Goal: Task Accomplishment & Management: Complete application form

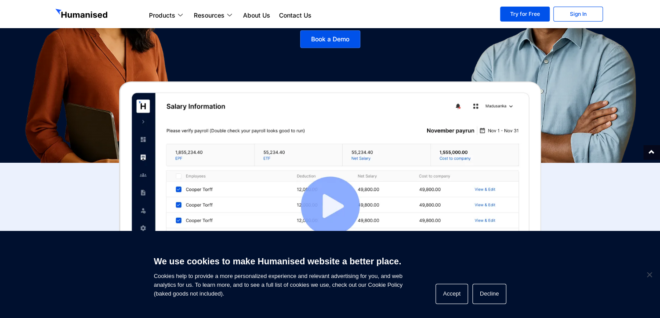
scroll to position [176, 0]
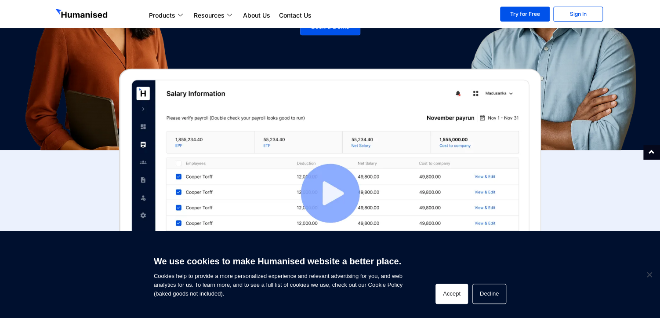
click at [450, 289] on button "Accept" at bounding box center [452, 294] width 33 height 20
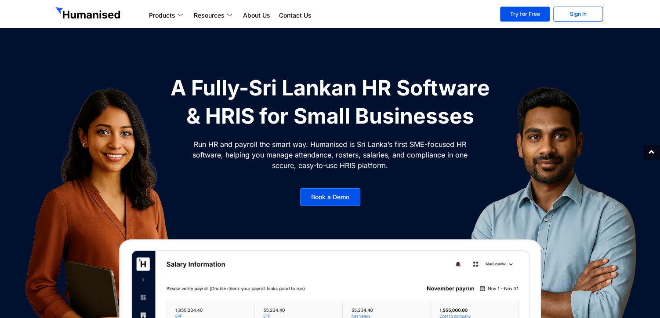
scroll to position [0, 0]
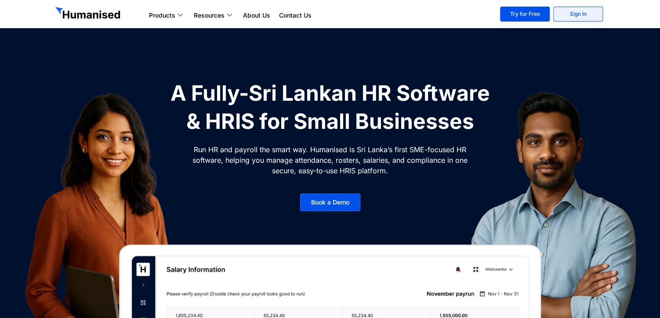
click at [577, 14] on link "Sign In" at bounding box center [578, 14] width 50 height 15
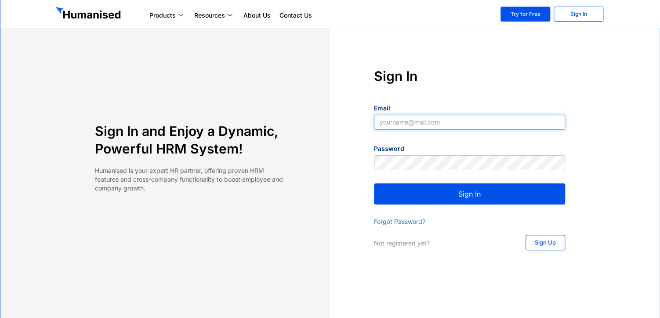
click at [423, 125] on input "Email" at bounding box center [469, 122] width 191 height 15
type input "[EMAIL_ADDRESS][DOMAIN_NAME]"
click at [478, 197] on button "Sign In" at bounding box center [469, 193] width 191 height 21
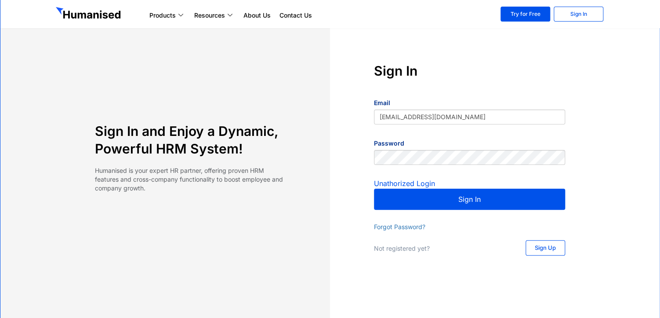
click at [460, 201] on button "Sign In" at bounding box center [469, 199] width 191 height 21
click at [450, 124] on div "Email YRajesh@ca-usa.com" at bounding box center [469, 114] width 191 height 34
click at [450, 121] on input "YRajesh@ca-usa.com" at bounding box center [469, 116] width 191 height 15
click at [400, 252] on p "Not registered yet?" at bounding box center [441, 248] width 134 height 9
click at [402, 249] on p "Not registered yet?" at bounding box center [441, 248] width 134 height 9
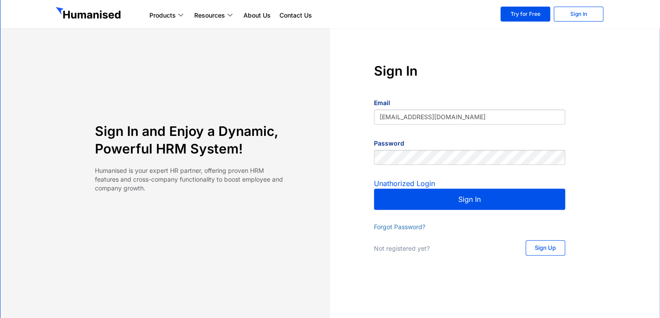
drag, startPoint x: 402, startPoint y: 249, endPoint x: 407, endPoint y: 248, distance: 5.0
click at [407, 248] on p "Not registered yet?" at bounding box center [441, 248] width 134 height 9
click at [593, 14] on link "Sign In" at bounding box center [579, 14] width 50 height 15
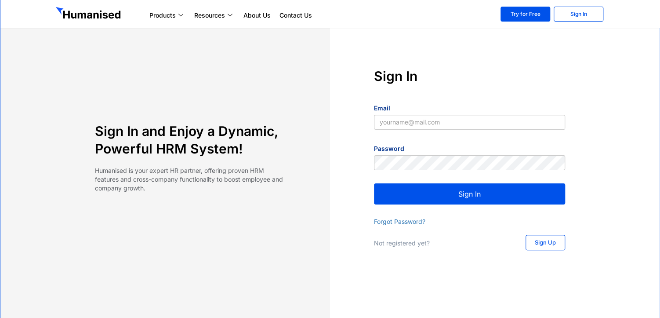
click at [540, 244] on span "Sign Up" at bounding box center [545, 243] width 21 height 6
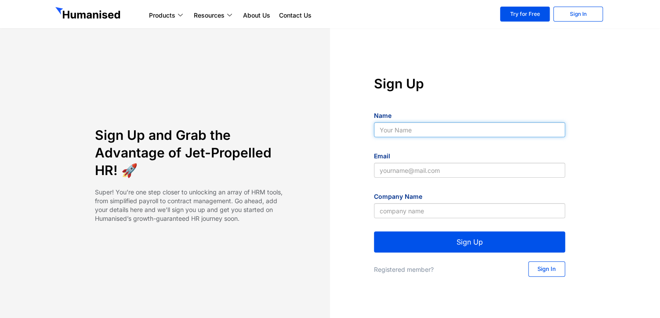
click at [415, 127] on input "Name" at bounding box center [469, 129] width 191 height 15
type input "[PERSON_NAME]"
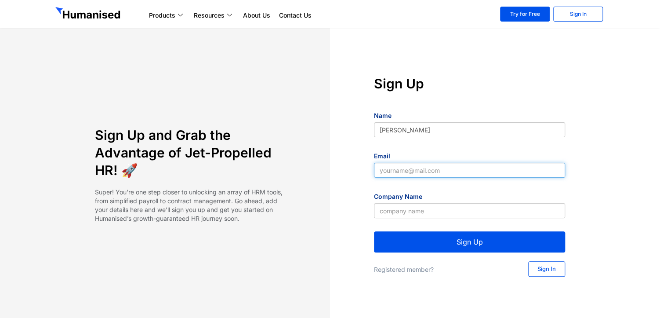
click at [418, 171] on input "Email" at bounding box center [469, 170] width 191 height 15
type input "YRajesh@ca-usa.com"
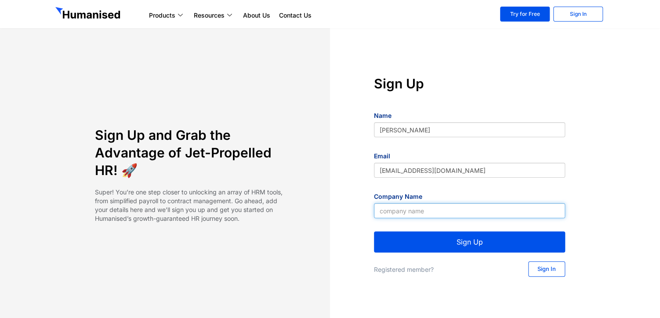
click at [413, 209] on input "Company Name" at bounding box center [469, 210] width 191 height 15
click at [393, 213] on input "Company Name" at bounding box center [469, 210] width 191 height 15
paste input "ARCHIPELAGO INVESTMENT HOLDINGS (PVT) LTD,"
type input "ARCHIPELAGO INVESTMENT HOLDINGS (PVT) LTD"
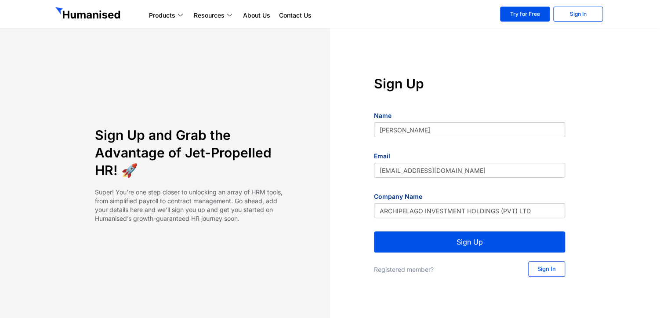
click at [461, 244] on button "Sign Up" at bounding box center [469, 241] width 191 height 21
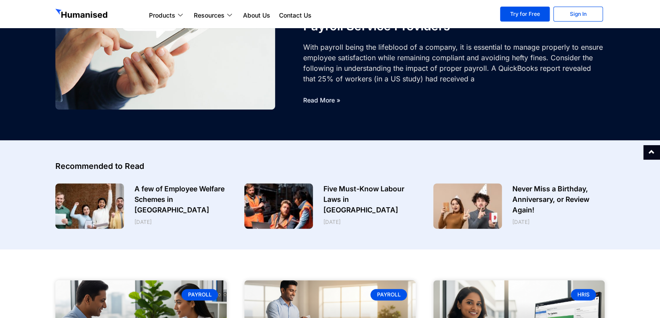
scroll to position [88, 0]
